Goal: Find specific page/section: Find specific page/section

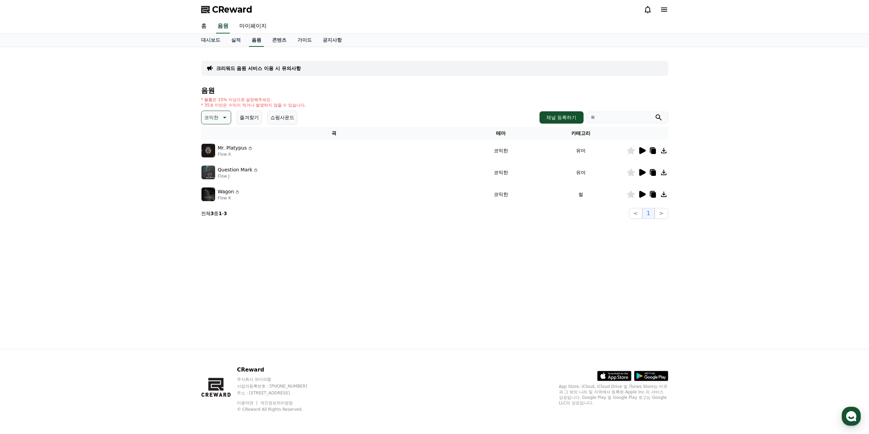
click at [254, 41] on link "음원" at bounding box center [256, 40] width 15 height 13
click at [211, 42] on link "대시보드" at bounding box center [211, 40] width 30 height 13
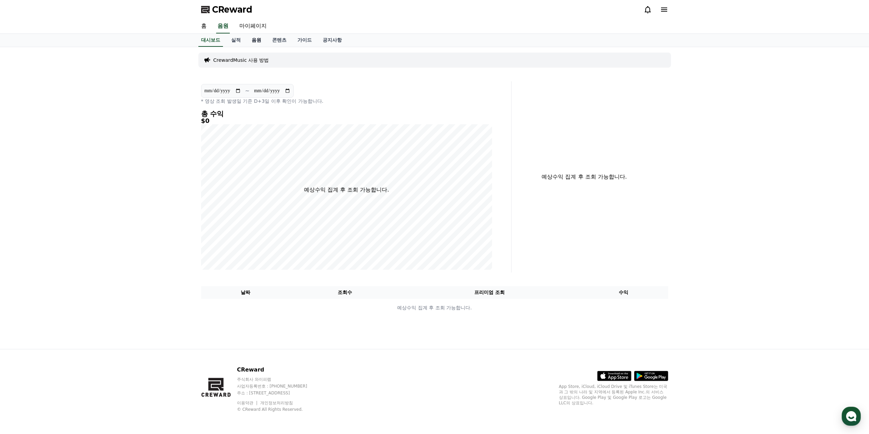
click at [255, 44] on link "음원" at bounding box center [256, 40] width 20 height 13
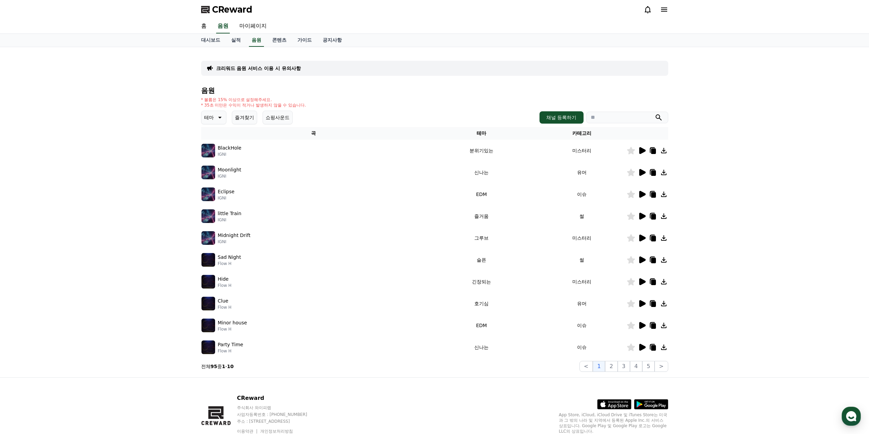
click at [214, 121] on button "테마" at bounding box center [213, 118] width 25 height 14
click at [219, 160] on button "드라마틱" at bounding box center [214, 158] width 25 height 15
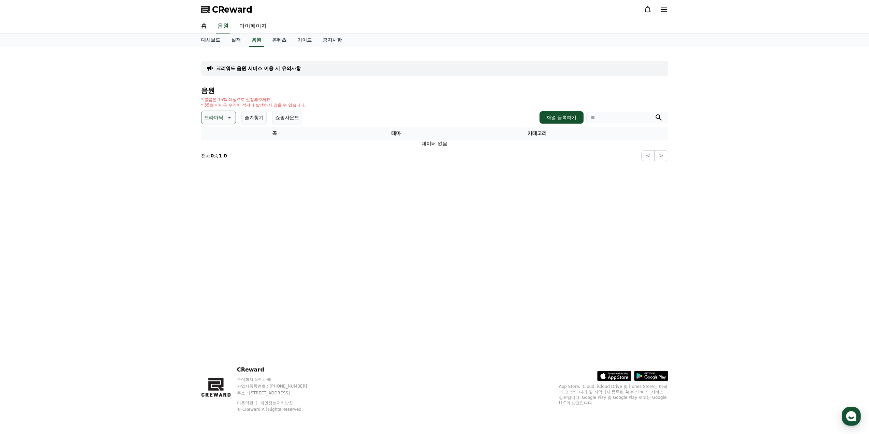
click at [230, 117] on icon at bounding box center [229, 117] width 8 height 8
drag, startPoint x: 219, startPoint y: 174, endPoint x: 216, endPoint y: 141, distance: 33.2
click at [218, 143] on div "전체 환상적인 호기심 어두운 밝은 통통튀는 신나는 반전 웅장한 드라마틱 즐거움 분위기있는 EDM 그루브 슬픈 잔잔한 귀여운 감동적인 긴장되는 …" at bounding box center [218, 202] width 33 height 352
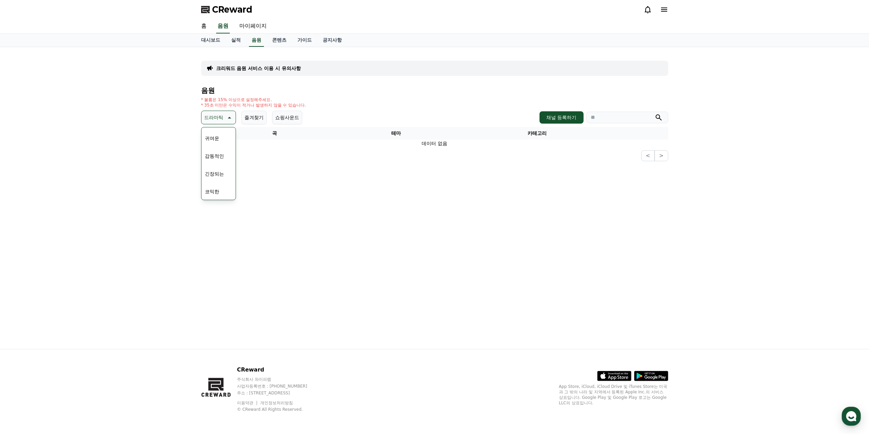
click at [221, 153] on button "감동적인" at bounding box center [214, 155] width 25 height 15
click at [642, 154] on icon at bounding box center [642, 150] width 8 height 8
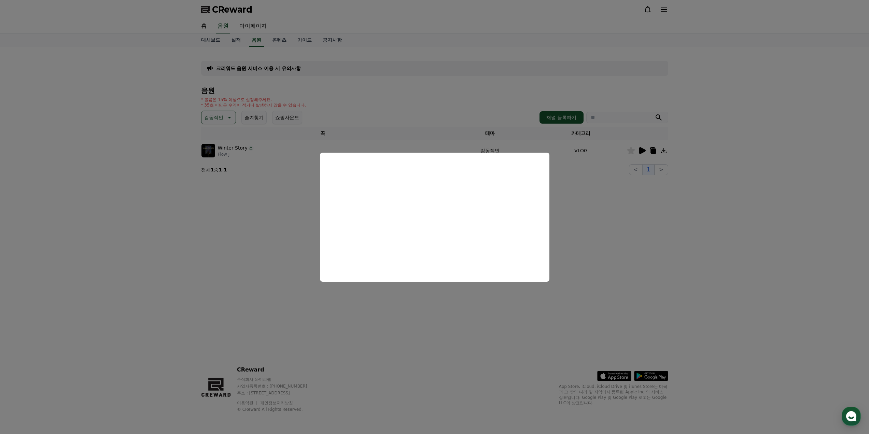
click at [450, 334] on button "close modal" at bounding box center [434, 217] width 869 height 434
